Goal: Transaction & Acquisition: Subscribe to service/newsletter

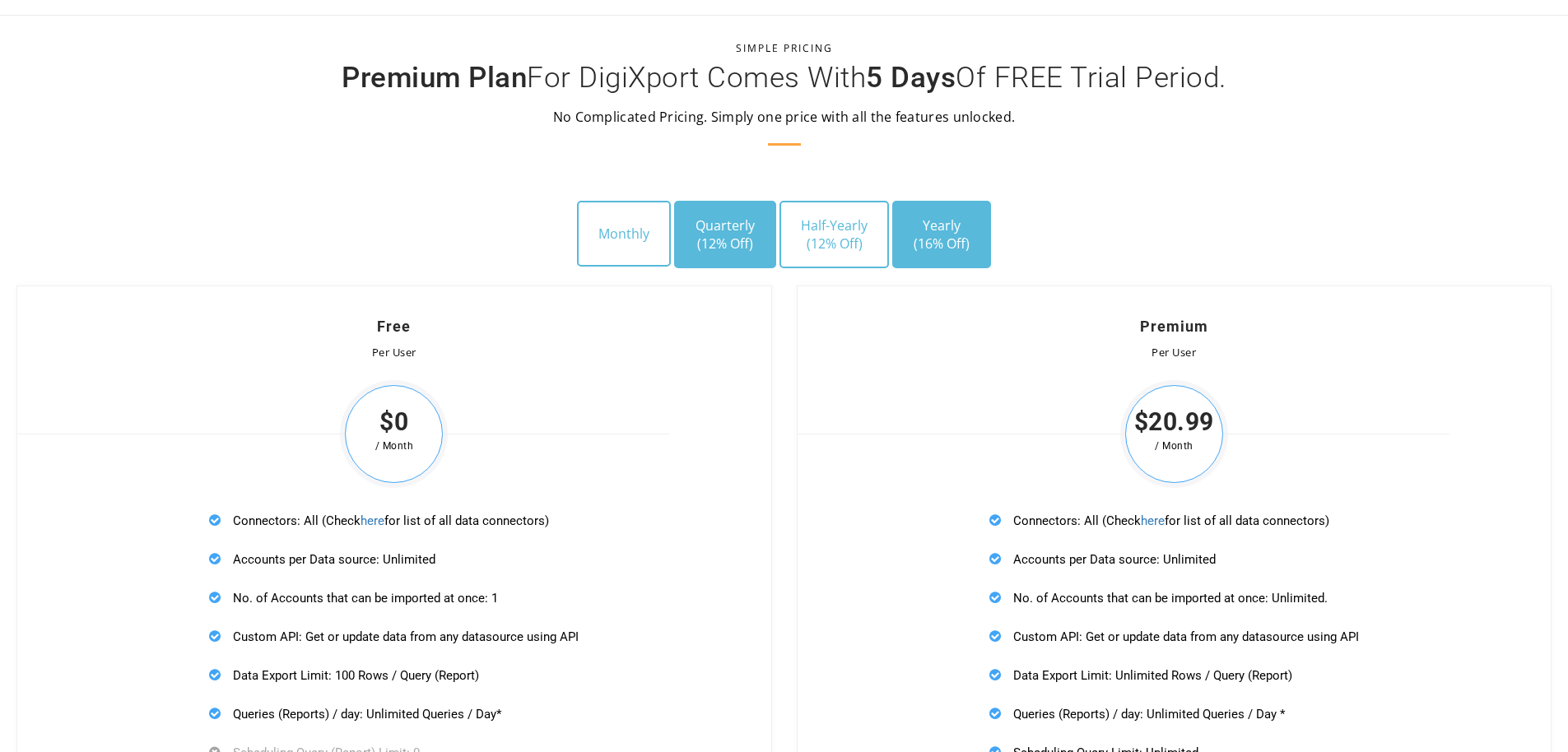
scroll to position [4690, 0]
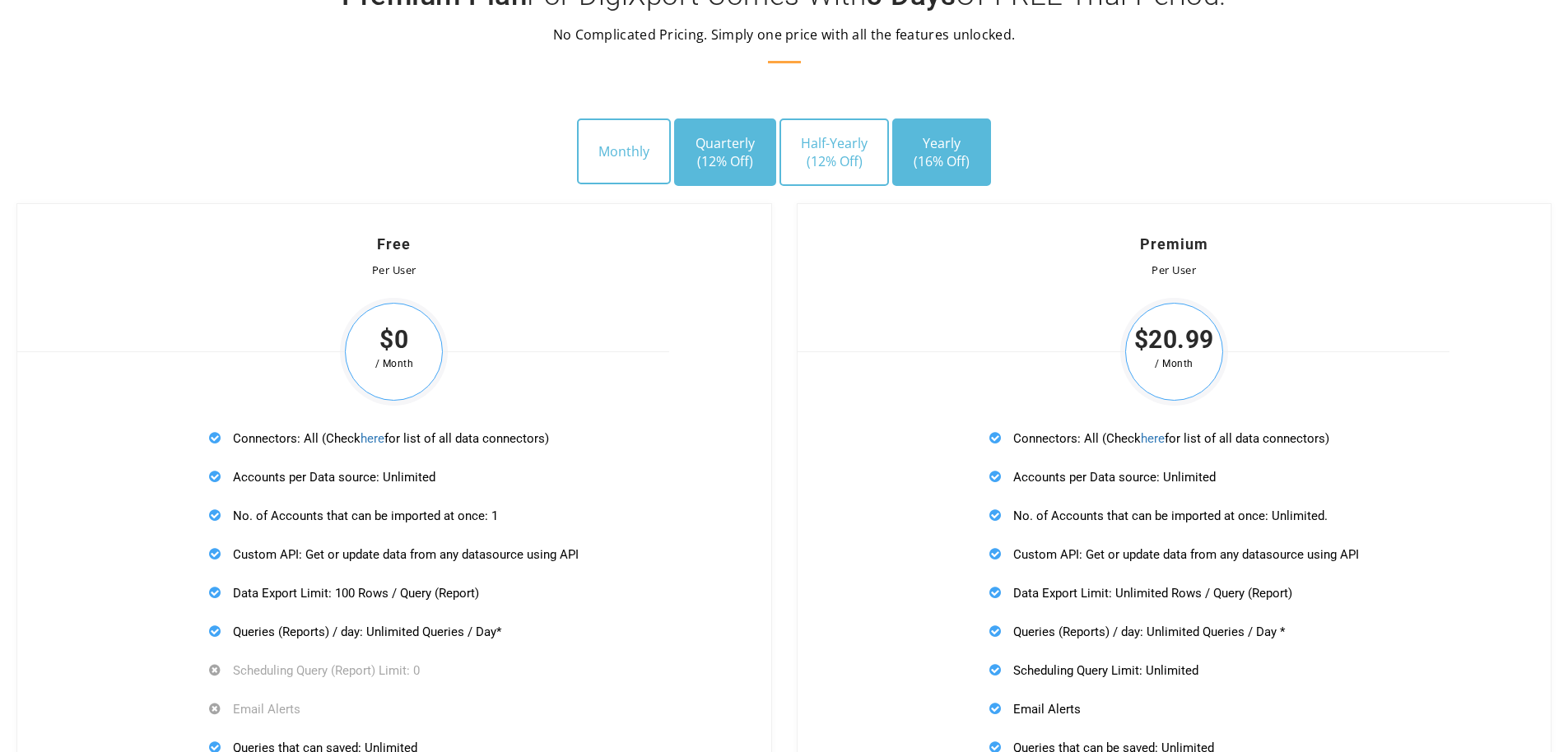
click at [709, 159] on span "(12% Off)" at bounding box center [724, 161] width 59 height 18
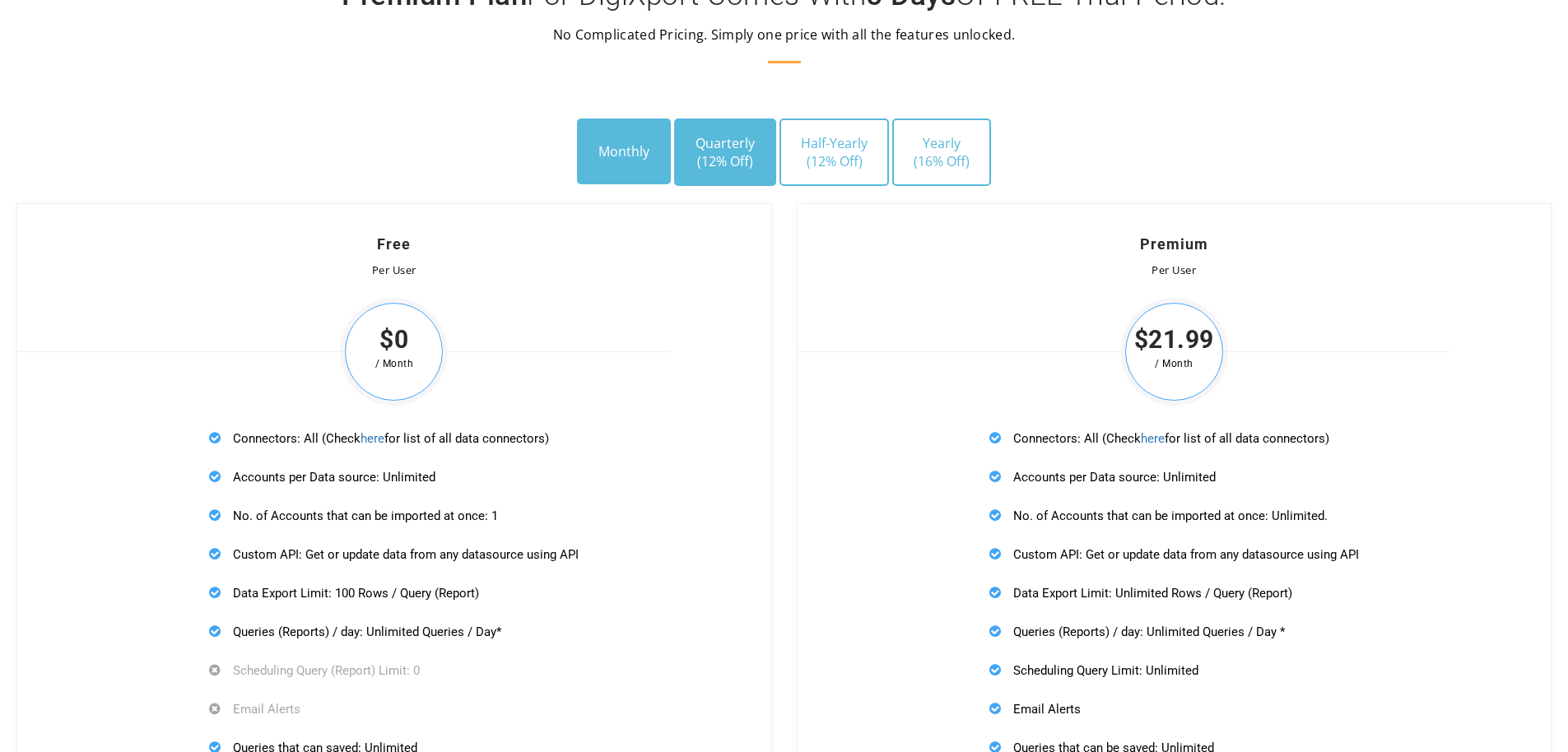
click at [638, 148] on button "Monthly" at bounding box center [624, 152] width 94 height 65
click at [721, 152] on span "(12% Off)" at bounding box center [724, 161] width 59 height 18
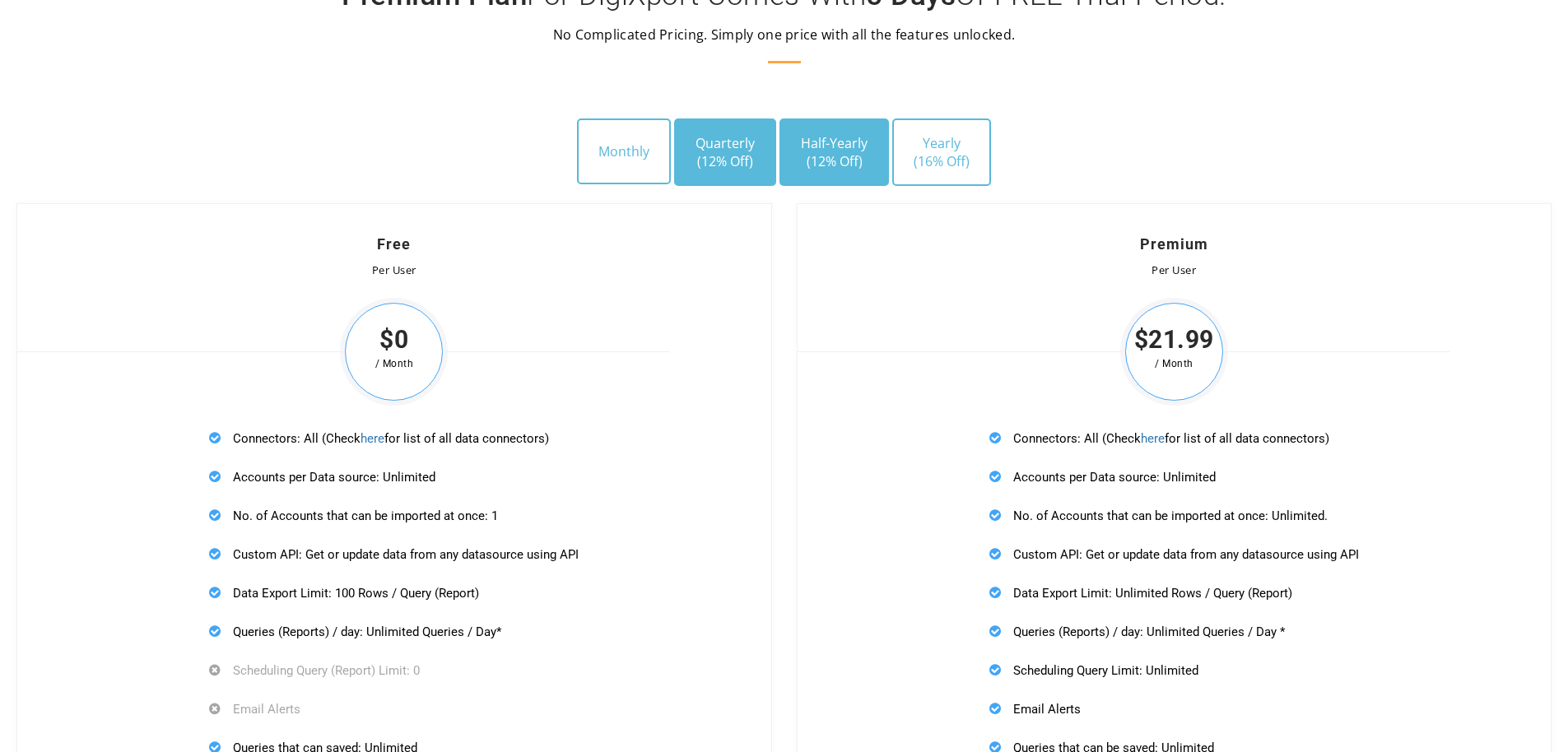
click at [815, 149] on button "Half-Yearly (12% Off)" at bounding box center [834, 152] width 109 height 67
click at [742, 142] on button "Quarterly (12% Off)" at bounding box center [724, 152] width 102 height 67
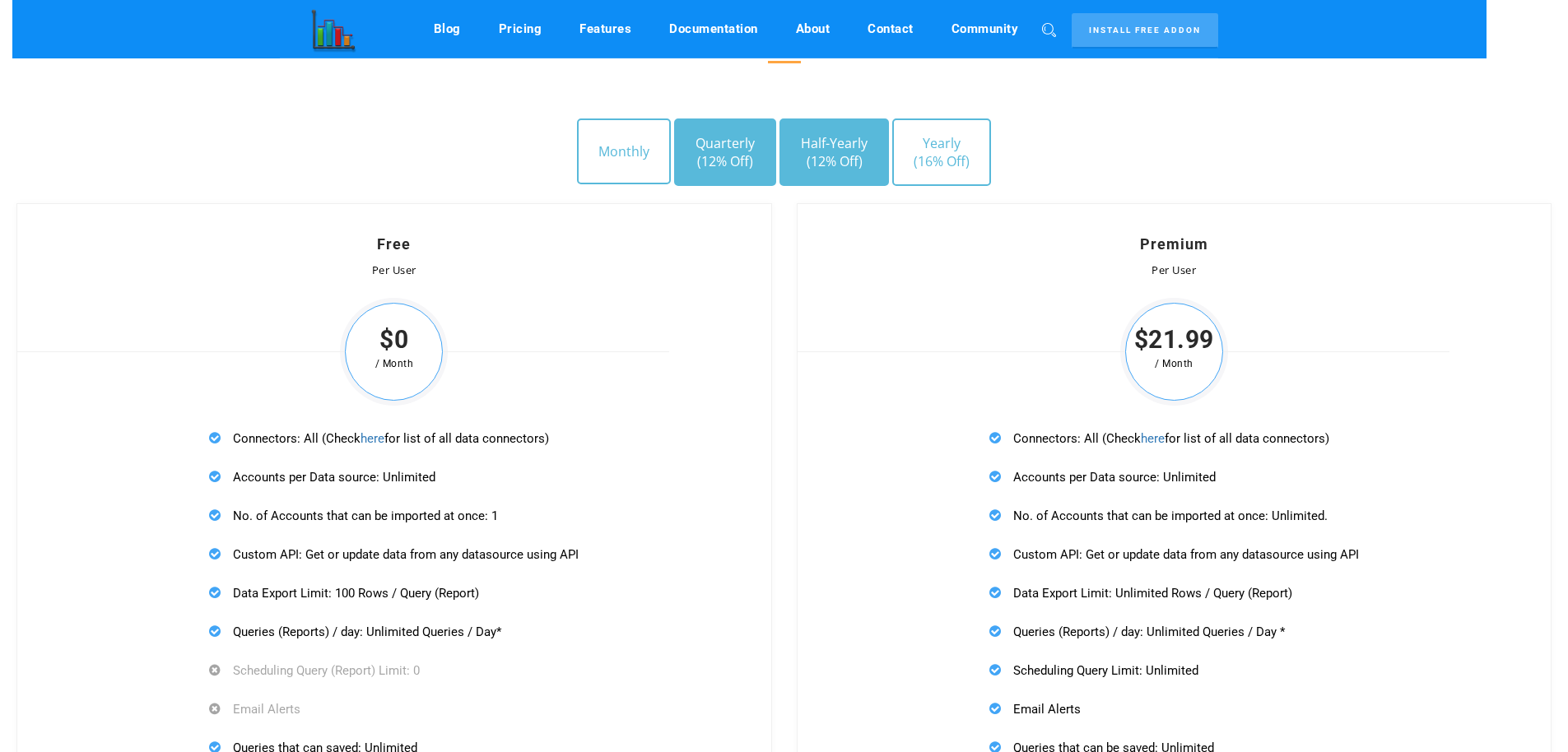
click at [830, 157] on span "(12% Off)" at bounding box center [834, 161] width 66 height 18
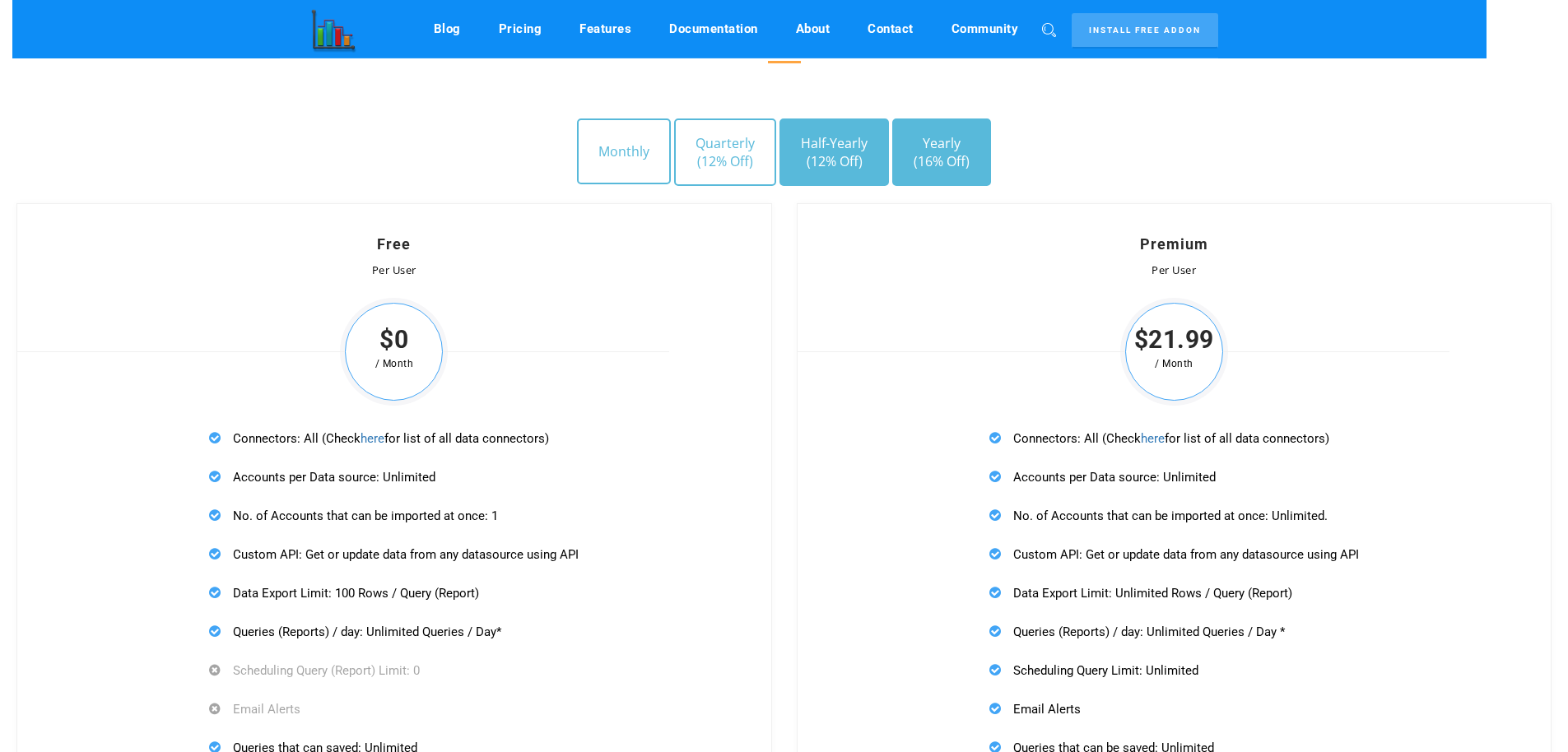
drag, startPoint x: 926, startPoint y: 171, endPoint x: 864, endPoint y: 152, distance: 64.8
click at [926, 170] on button "Yearly (16% Off)" at bounding box center [942, 152] width 99 height 67
click at [838, 150] on button "Half-Yearly (12% Off)" at bounding box center [834, 152] width 109 height 67
click at [936, 153] on span "(16% Off)" at bounding box center [941, 161] width 56 height 18
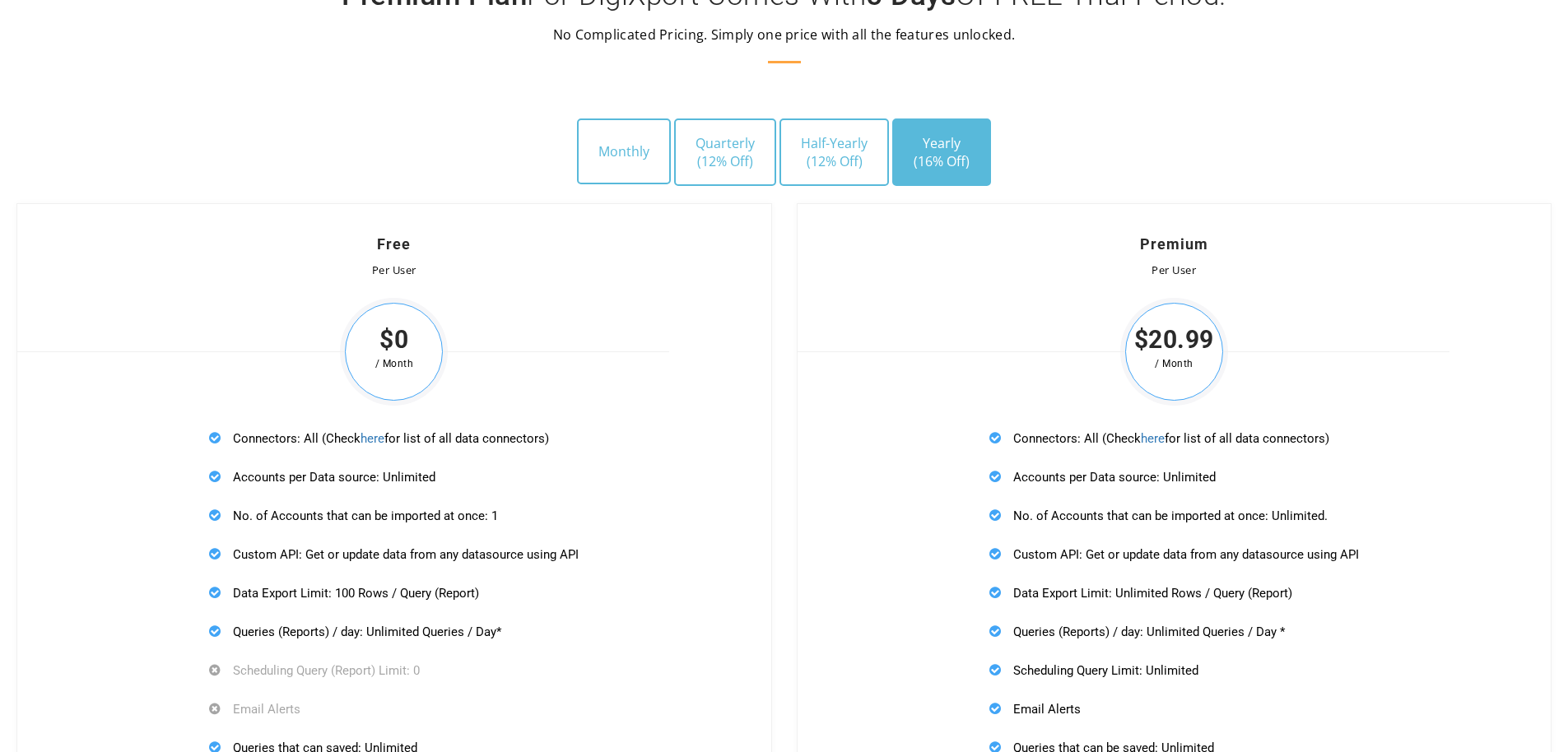
scroll to position [5019, 0]
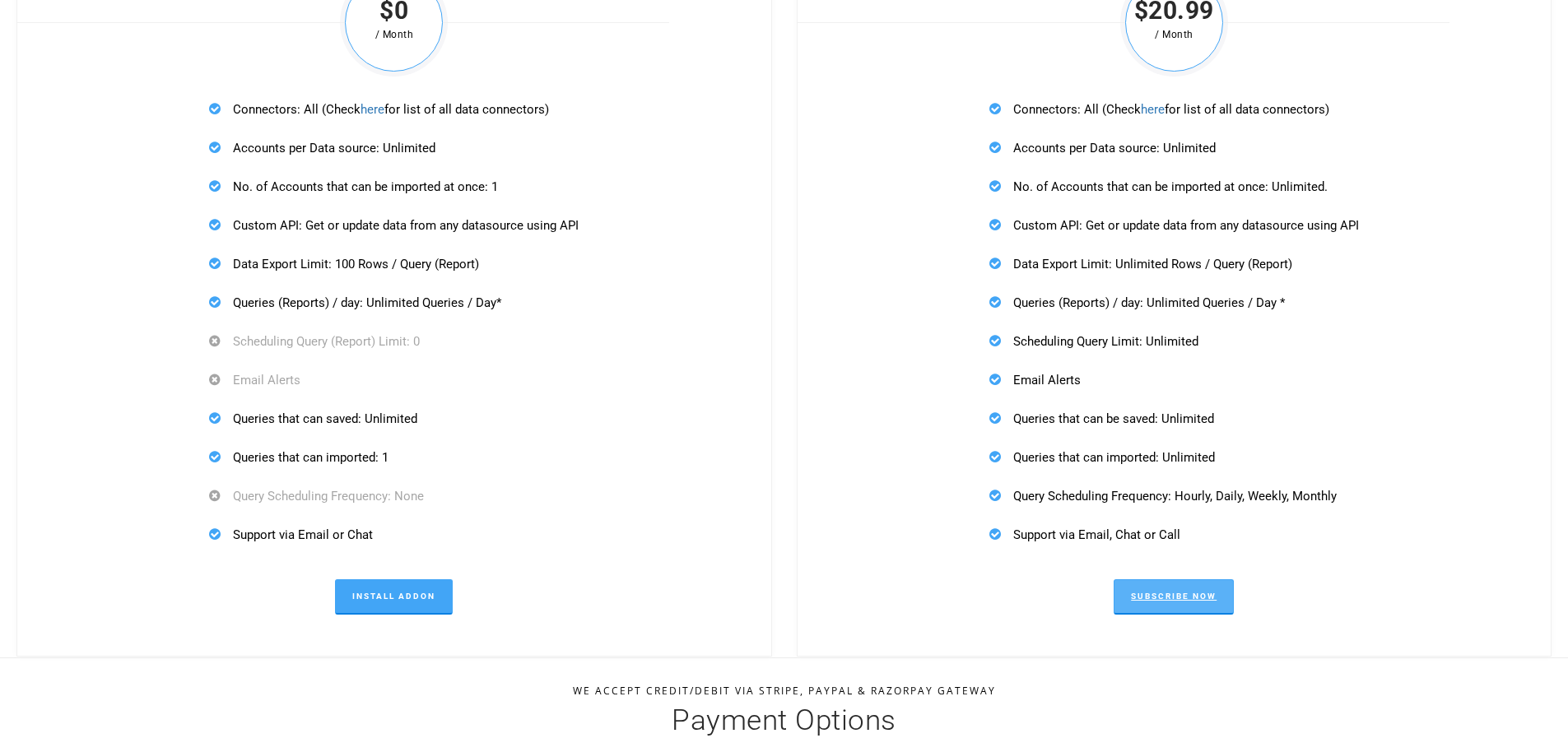
click at [1192, 599] on link "Subscribe Now" at bounding box center [1173, 597] width 120 height 36
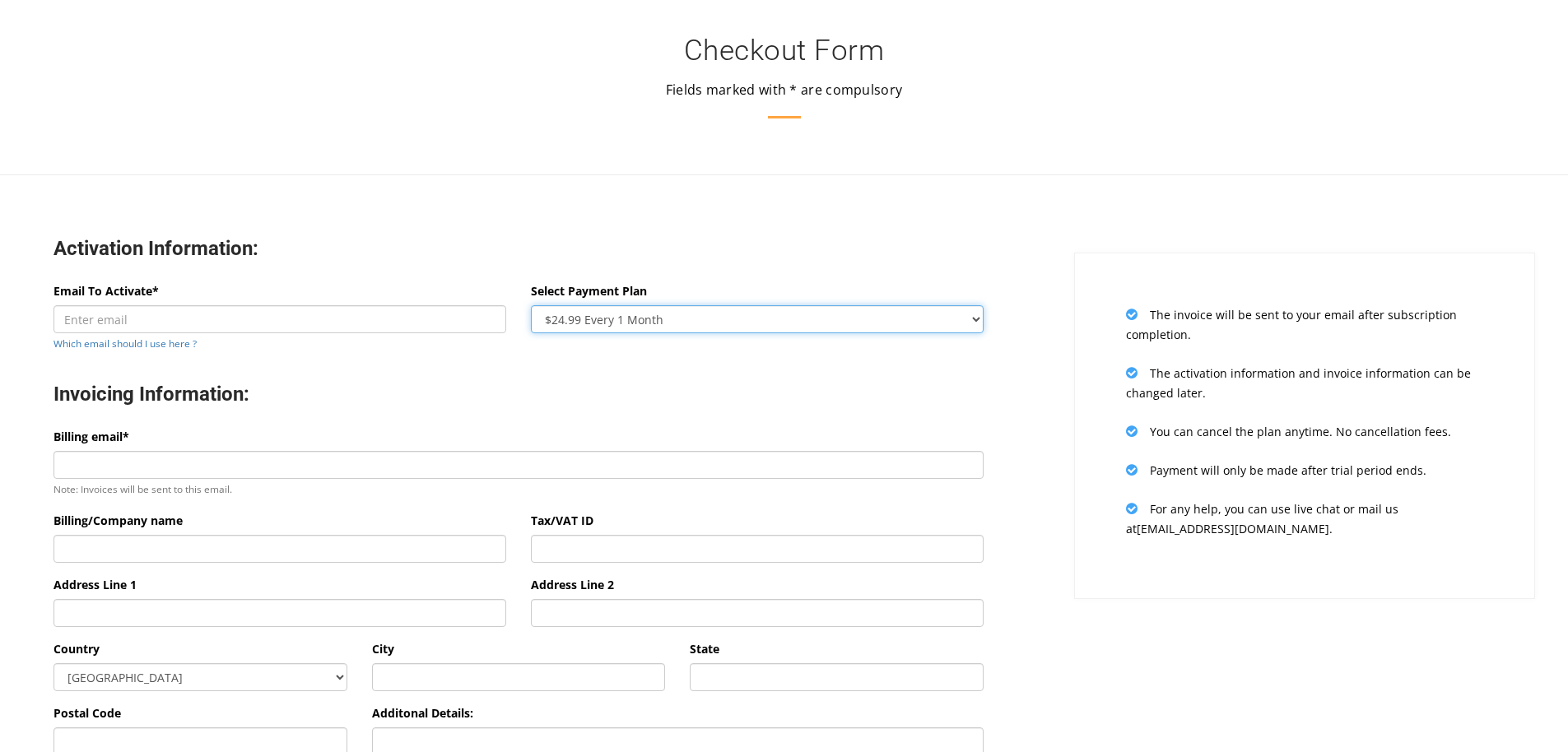
click at [727, 326] on select "$24.99 Every 1 Month $65.97 Every 3 Month ($21.99 / Month) $131.95 Every 6 Mont…" at bounding box center [757, 319] width 453 height 28
select select "threemonth"
click at [530, 305] on select "$24.99 Every 1 Month $65.97 Every 3 Month ($21.99 / Month) $131.95 Every 6 Mont…" at bounding box center [757, 319] width 453 height 28
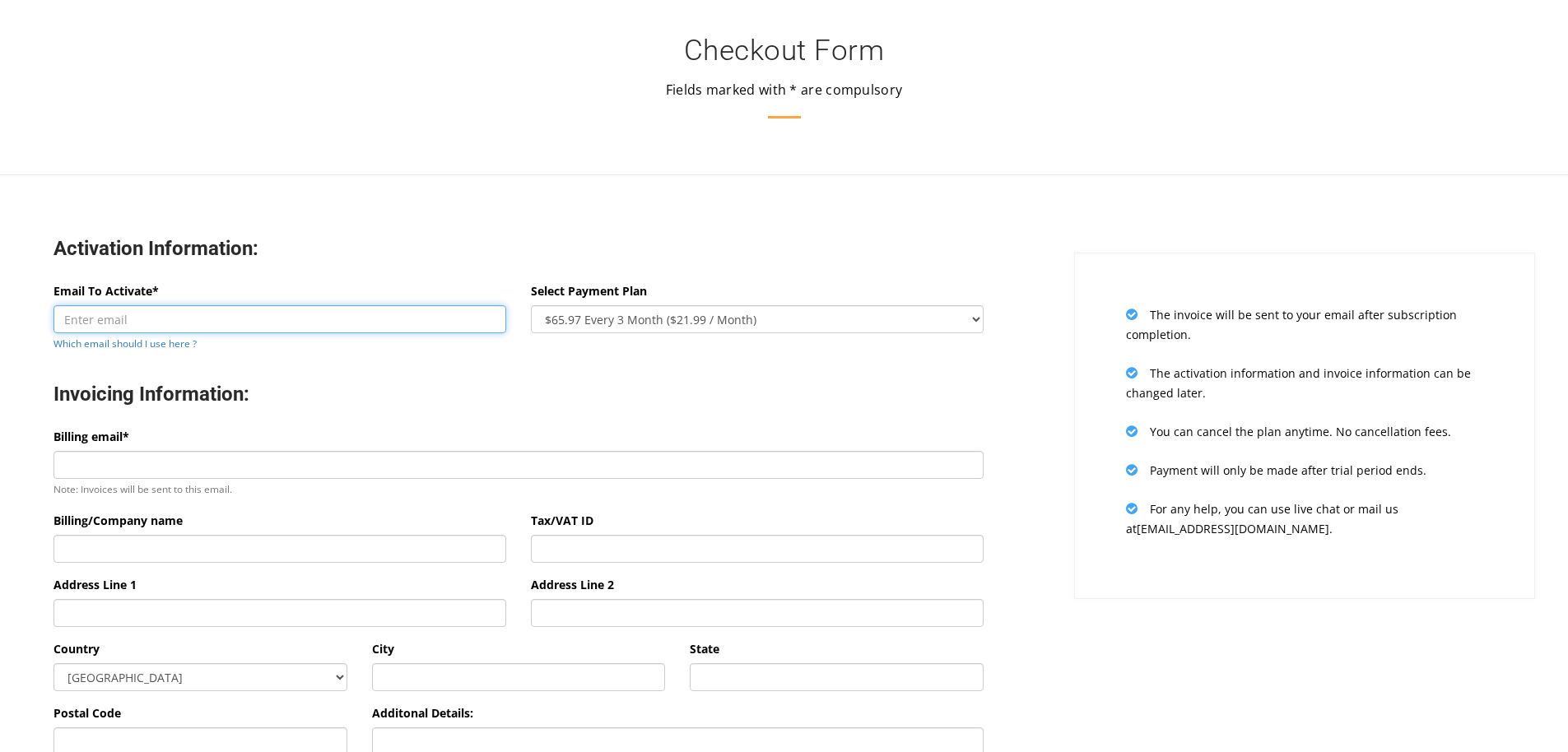
click at [251, 320] on input "Email To Activate*" at bounding box center [280, 319] width 453 height 28
type input "[PERSON_NAME][EMAIL_ADDRESS][DOMAIN_NAME]"
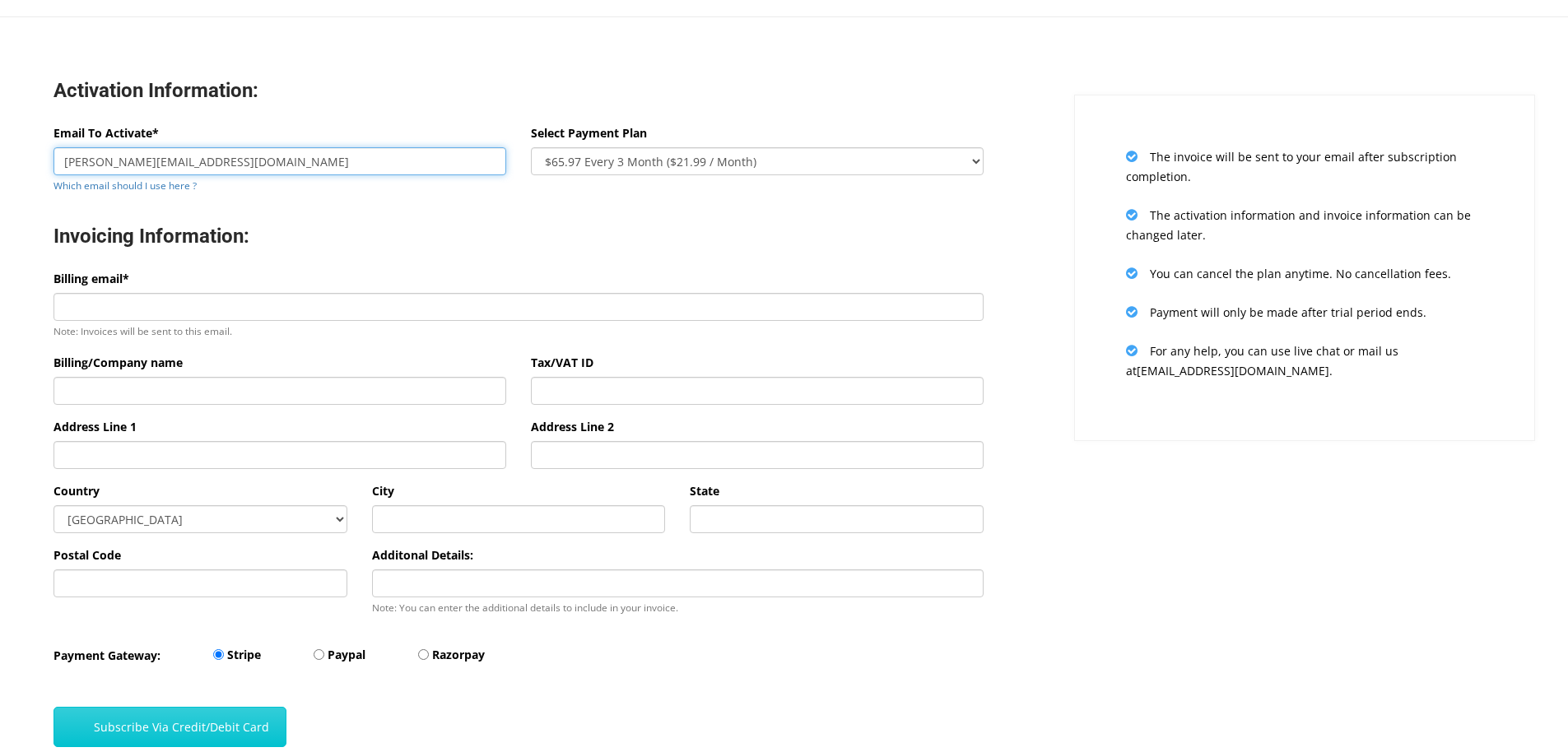
scroll to position [165, 0]
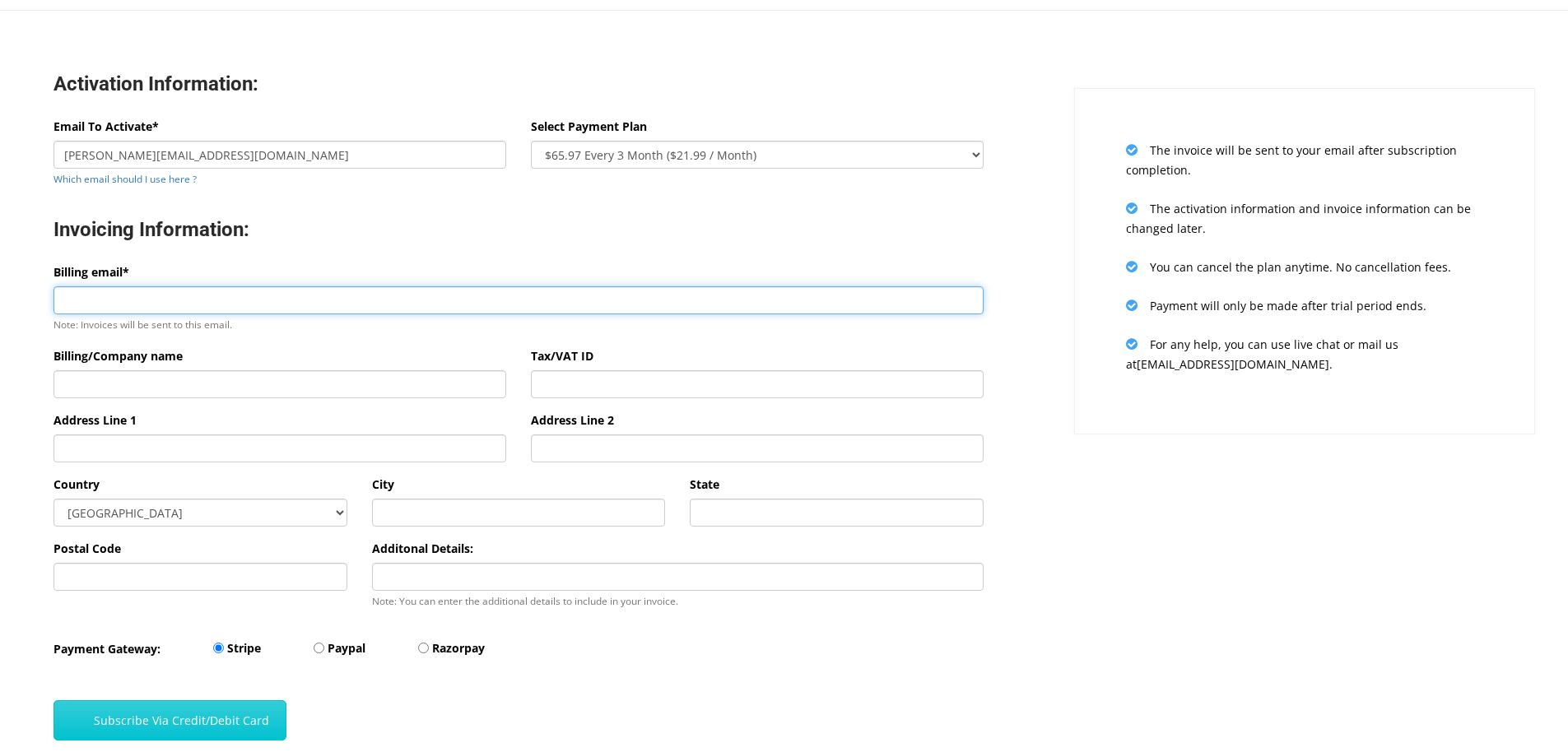
click at [302, 302] on input "Billing email*" at bounding box center [518, 300] width 930 height 28
type input "[PERSON_NAME][EMAIL_ADDRESS][DOMAIN_NAME]"
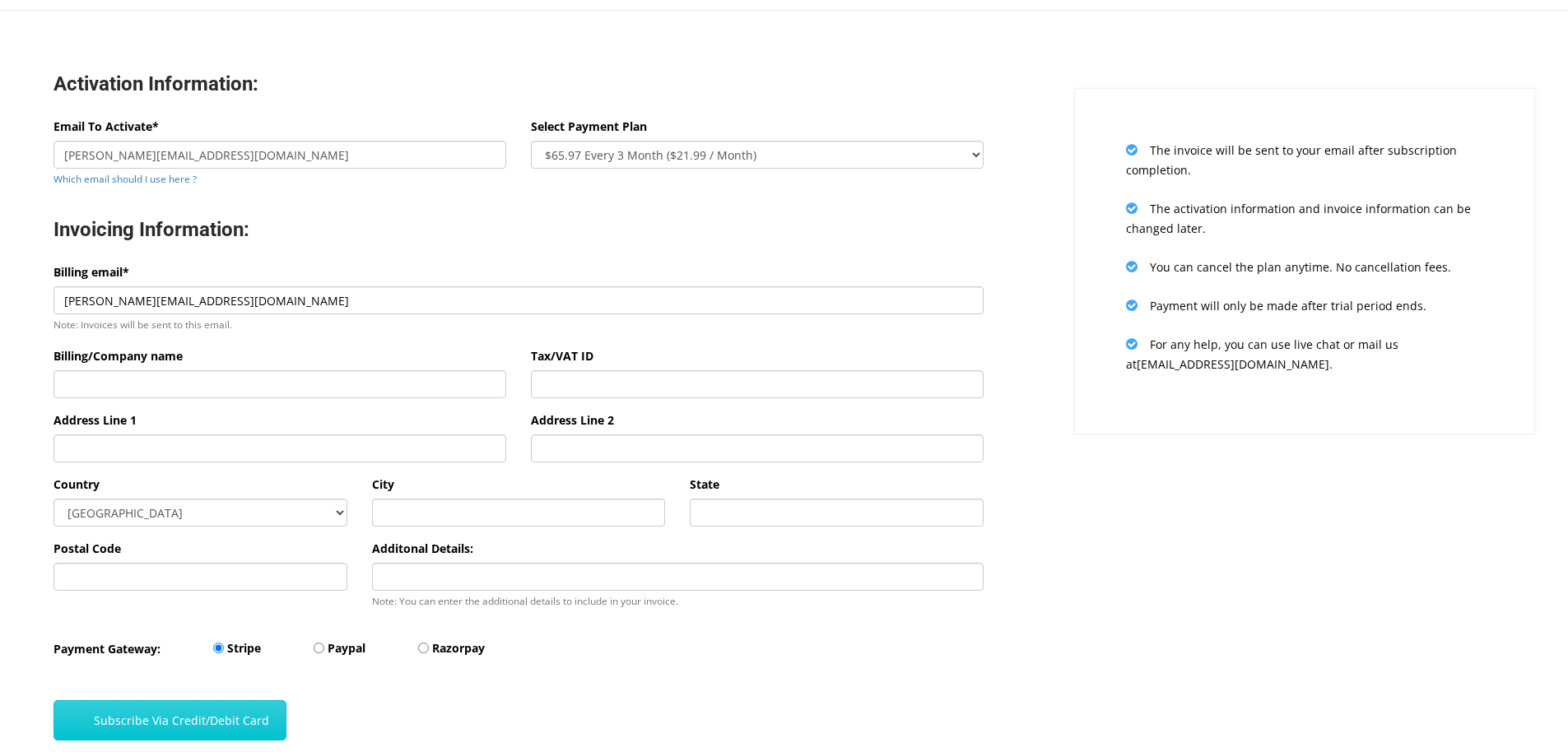
click at [387, 224] on h3 "Invoicing Information:" at bounding box center [518, 229] width 930 height 25
click at [157, 174] on link "Which email should I use here ?" at bounding box center [124, 179] width 143 height 13
click at [183, 385] on input "Billing/Company name" at bounding box center [280, 384] width 453 height 28
type input "OptiAds"
drag, startPoint x: 593, startPoint y: 383, endPoint x: 601, endPoint y: 354, distance: 30.1
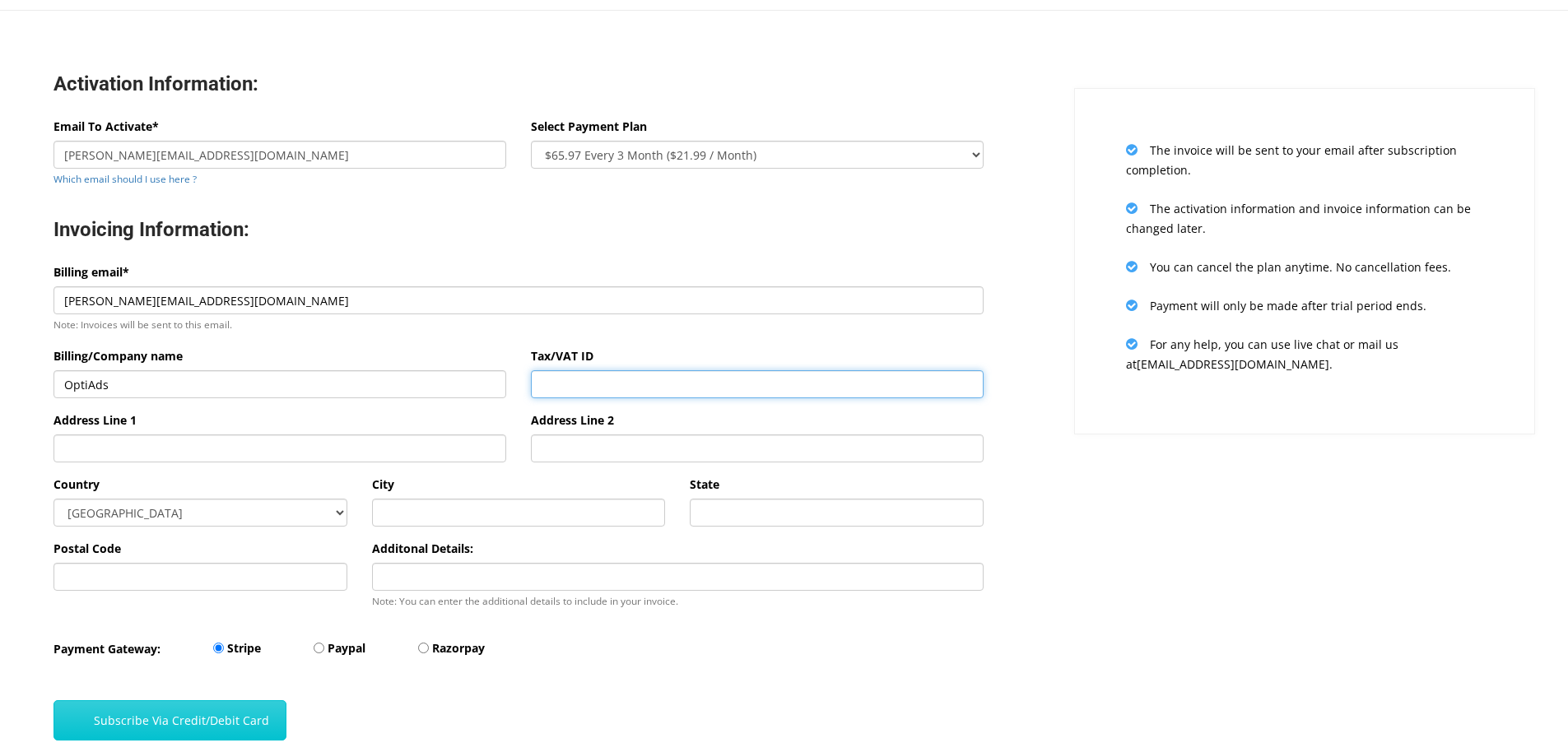
click at [593, 382] on input "Tax/VAT ID" at bounding box center [757, 384] width 453 height 28
type input "20396540658"
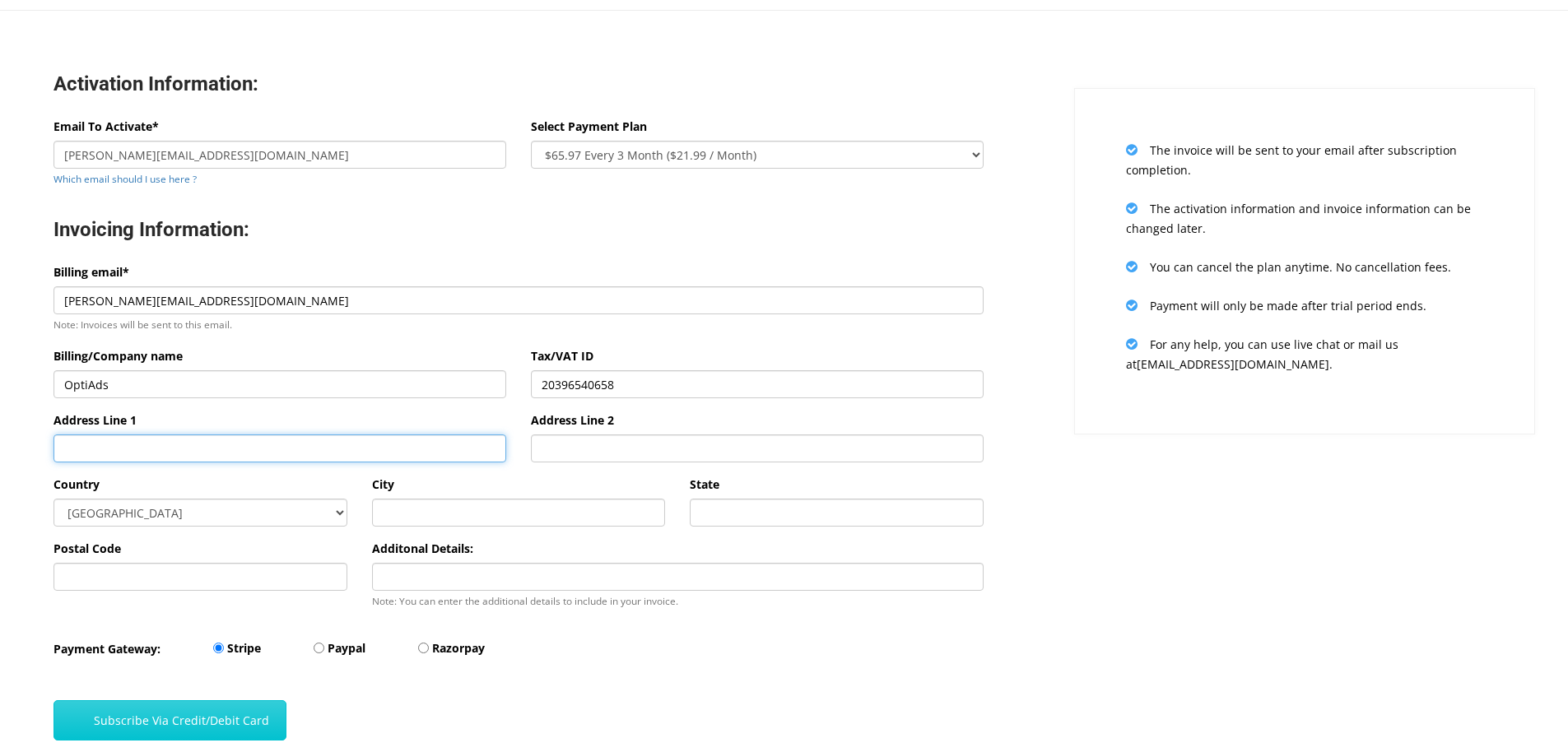
click at [298, 449] on input "Address Line 1" at bounding box center [280, 448] width 453 height 28
type input "[PERSON_NAME] 252"
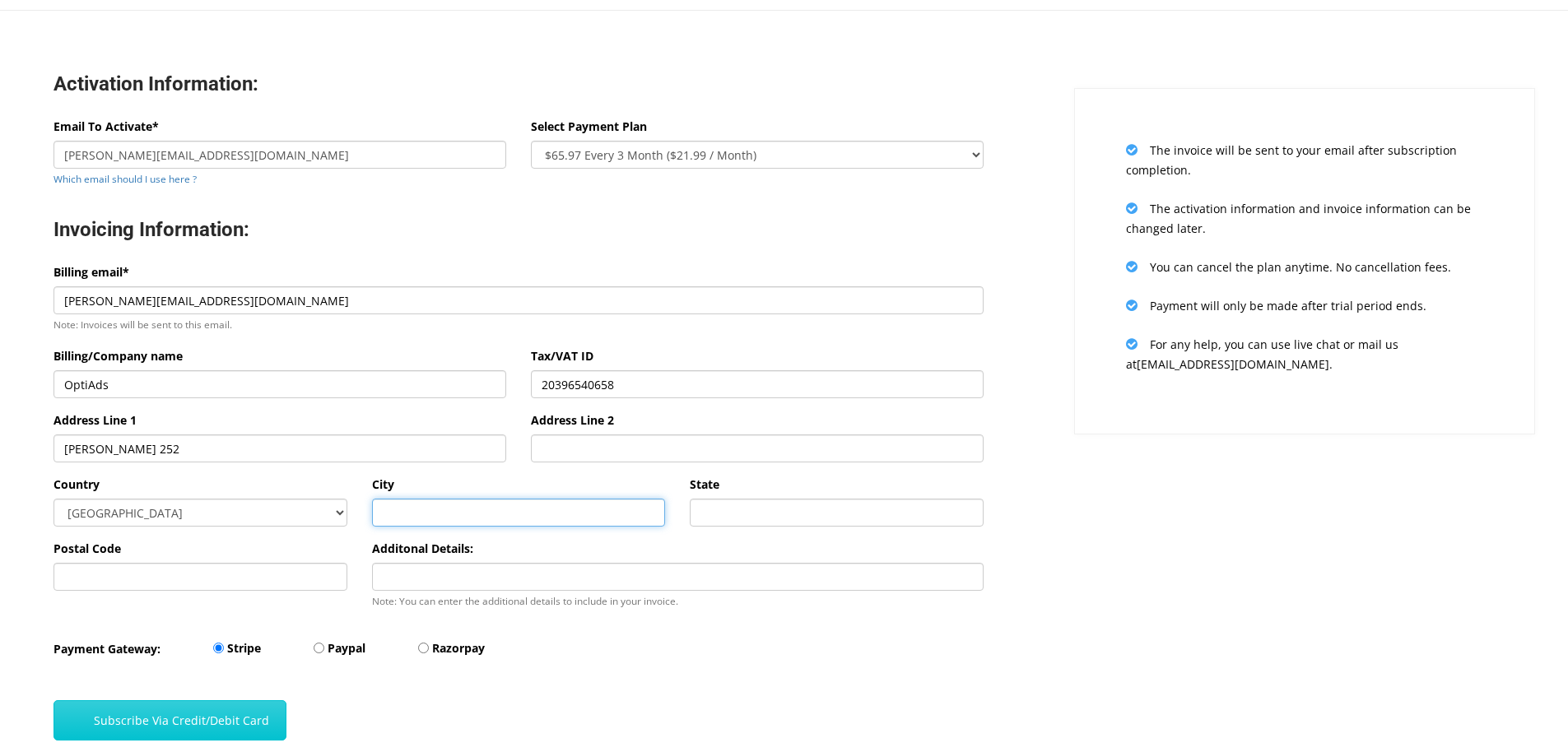
type input "[GEOGRAPHIC_DATA][PERSON_NAME]"
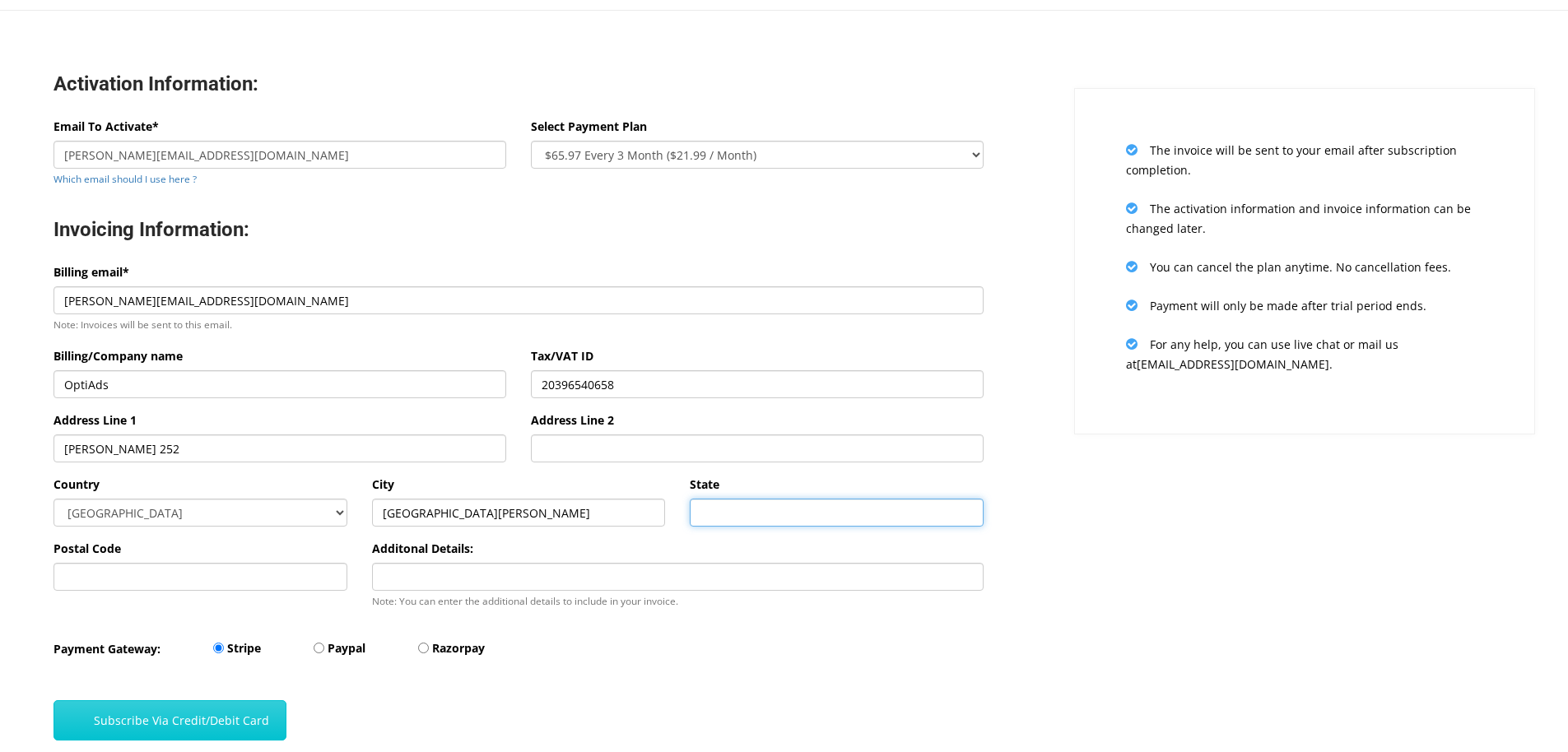
type input "CABA"
type input "1414"
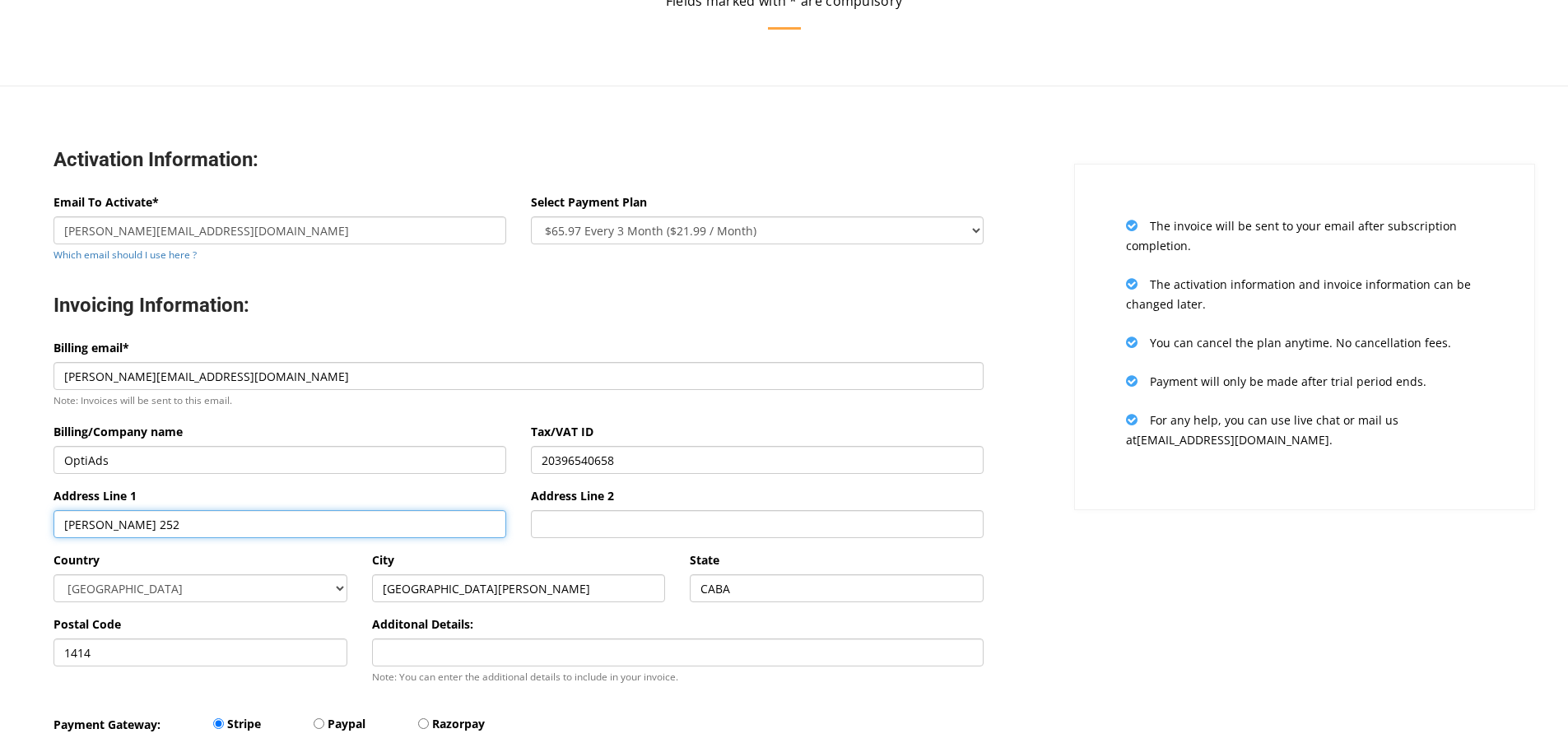
scroll to position [314, 0]
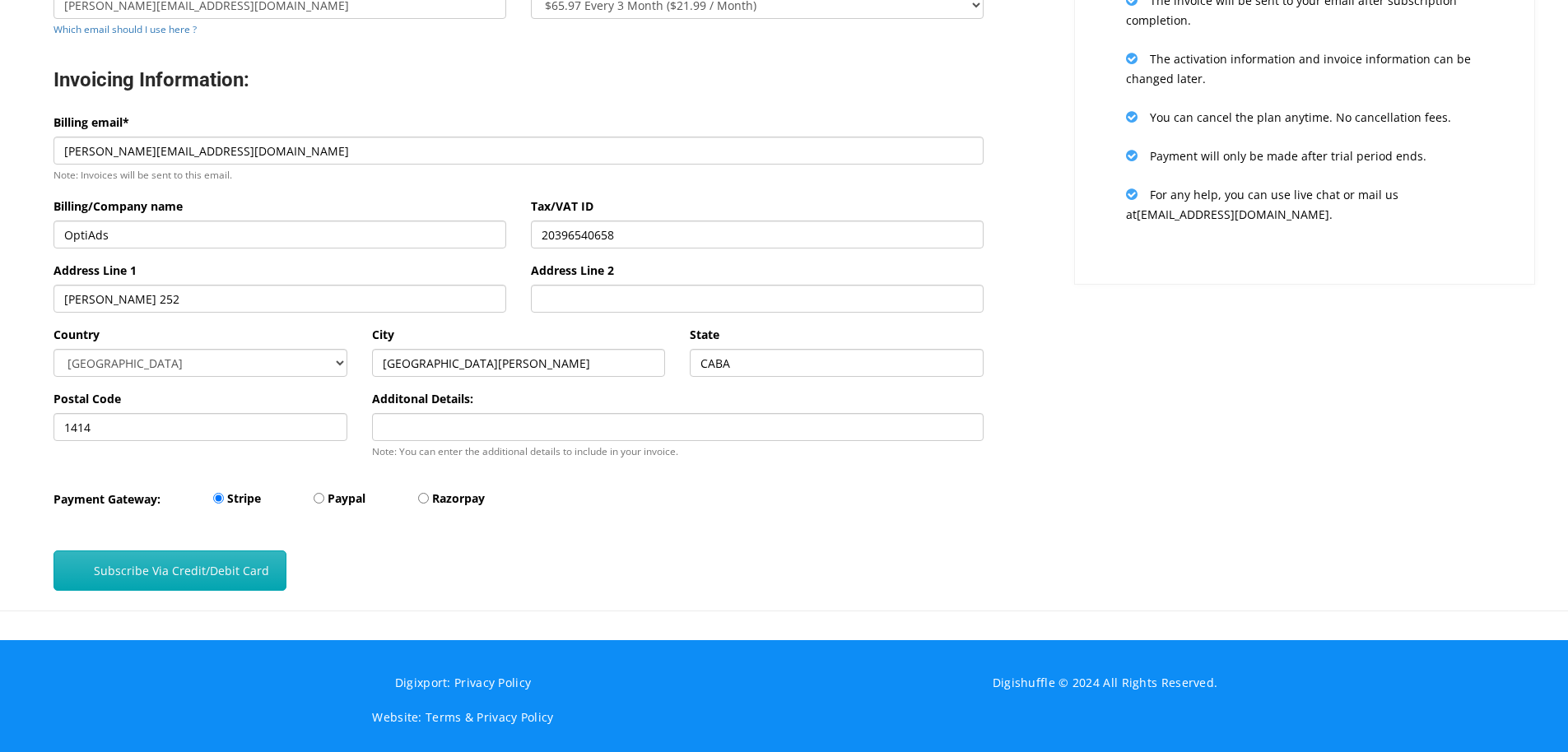
click at [162, 576] on button "Subscribe Via Credit/Debit Card" at bounding box center [169, 570] width 233 height 40
